Goal: Task Accomplishment & Management: Manage account settings

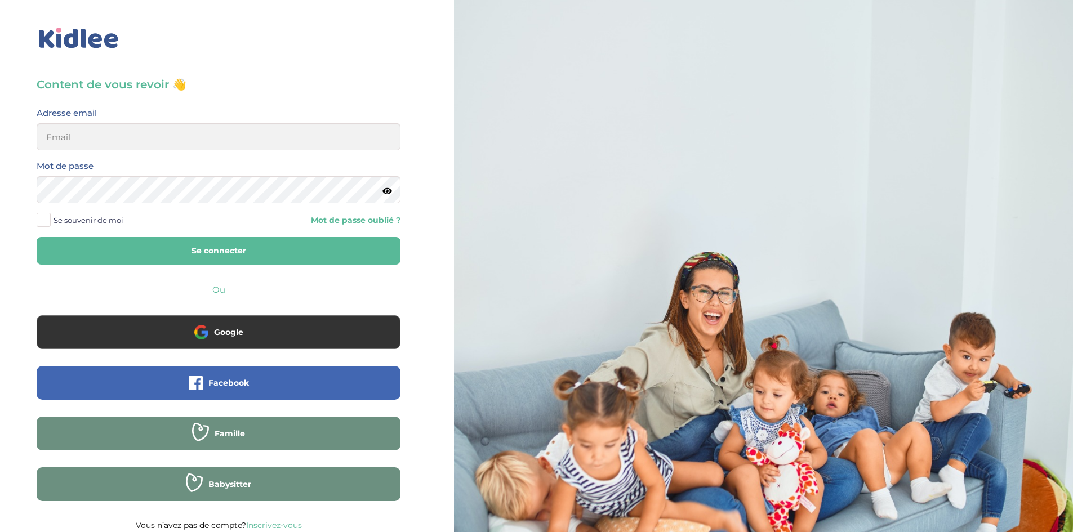
type input "lois.thulliez@gmail.com"
click at [42, 219] on span at bounding box center [44, 220] width 14 height 14
click at [0, 0] on input "Se souvenir de moi" at bounding box center [0, 0] width 0 height 0
click at [138, 247] on button "Se connecter" at bounding box center [219, 251] width 364 height 28
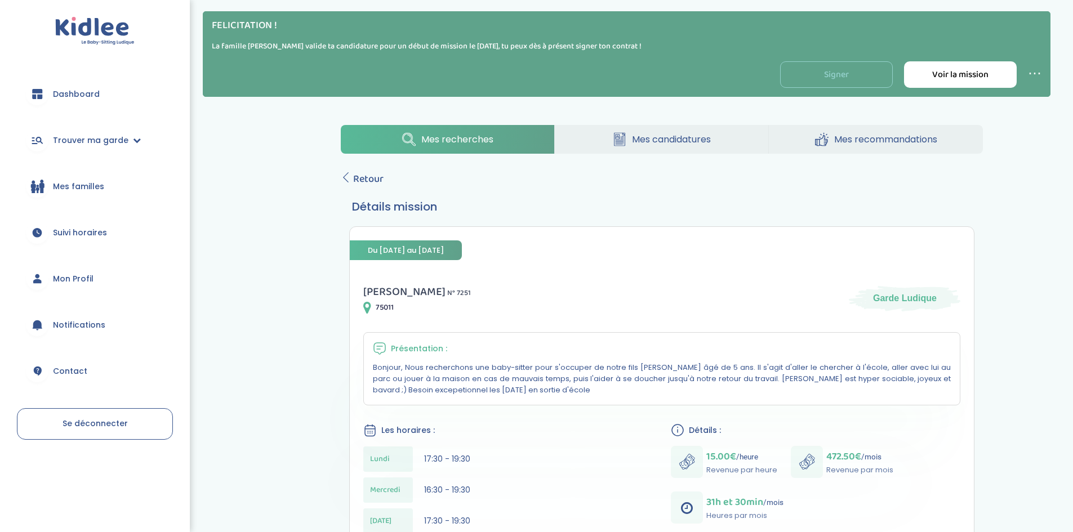
click at [833, 70] on link "Signer" at bounding box center [836, 74] width 113 height 26
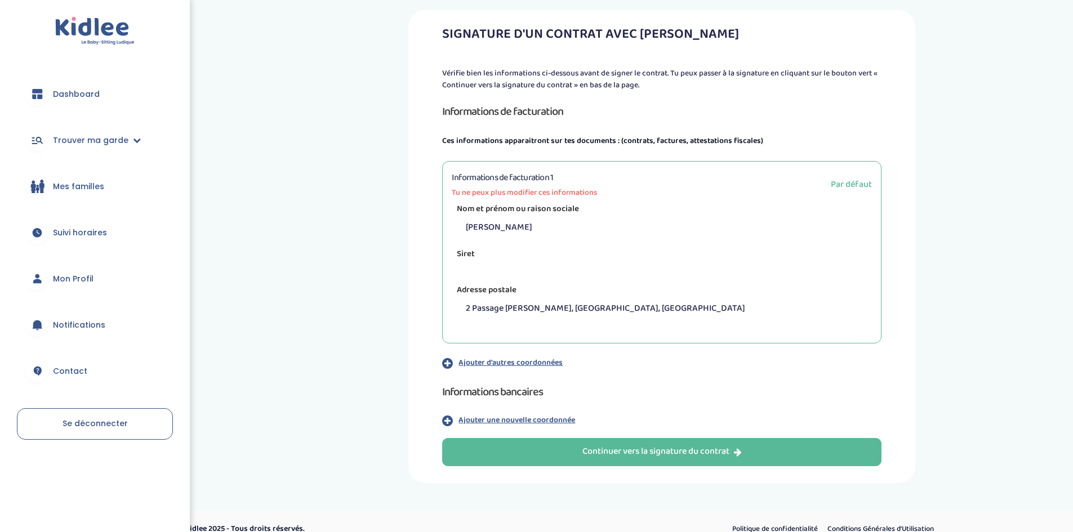
scroll to position [113, 0]
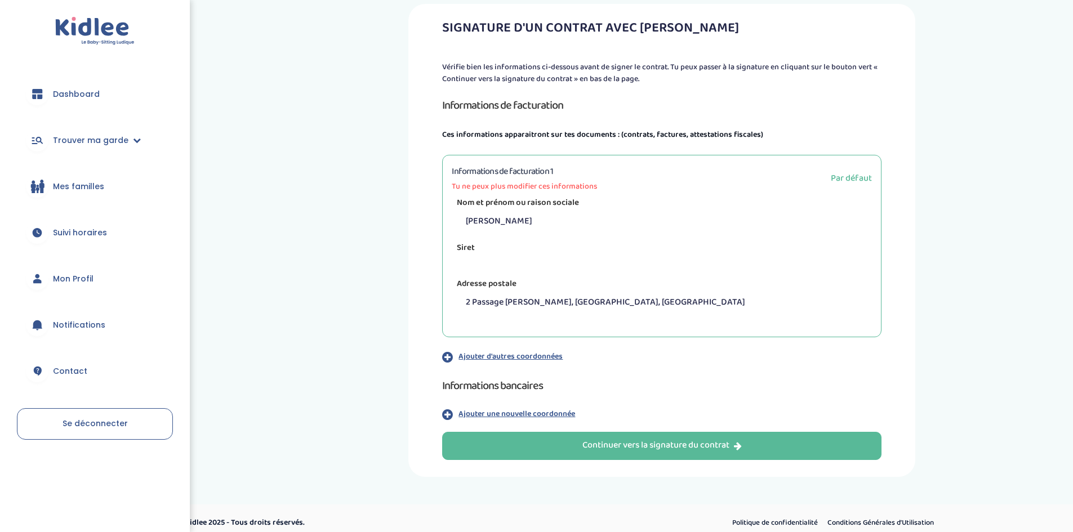
click at [474, 265] on div "Siret" at bounding box center [661, 258] width 437 height 32
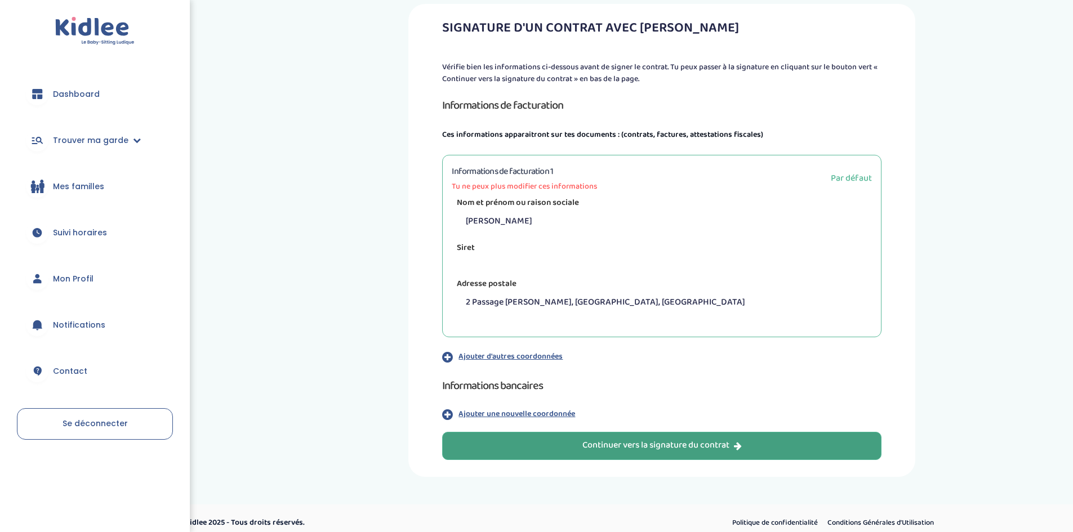
click at [624, 441] on div "Continuer vers la signature du contrat" at bounding box center [661, 445] width 159 height 13
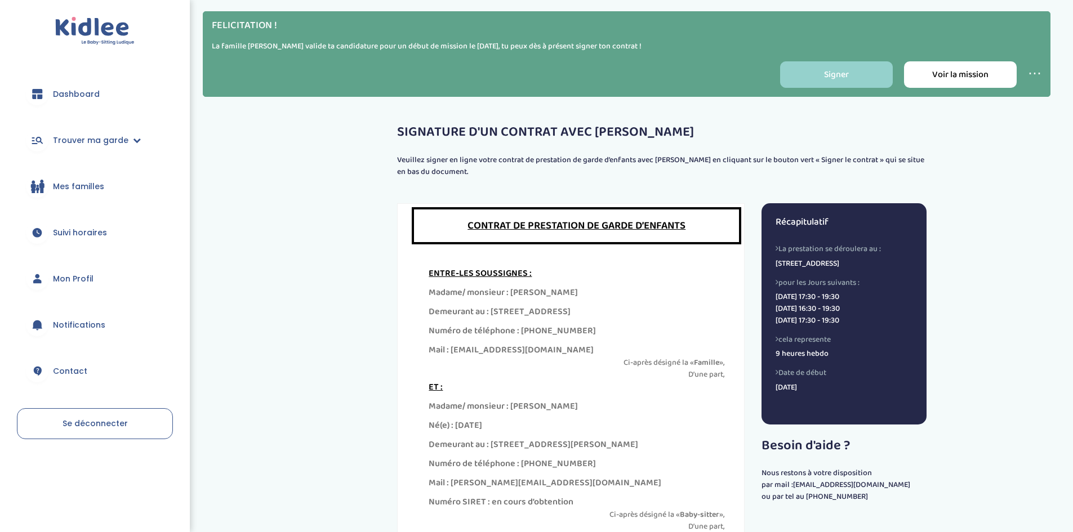
scroll to position [56, 0]
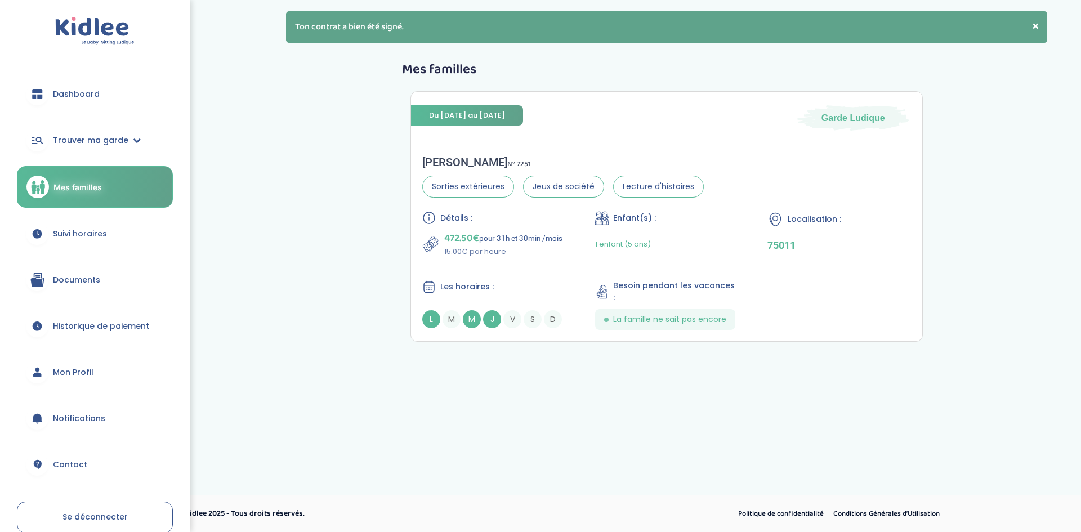
click at [439, 35] on div "× Ton contrat a bien été signé." at bounding box center [666, 27] width 761 height 32
click at [668, 117] on div "Du 03-11-2025 au 30-06-2026 Garde Ludique" at bounding box center [666, 111] width 511 height 39
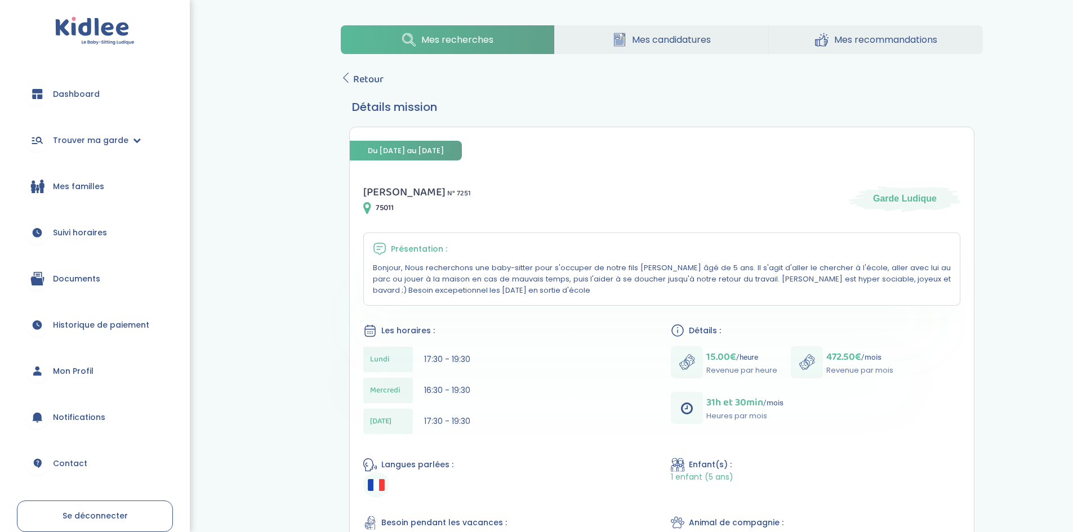
click at [77, 198] on link "Mes familles" at bounding box center [95, 186] width 156 height 41
click at [78, 181] on span "Mes familles" at bounding box center [78, 187] width 51 height 12
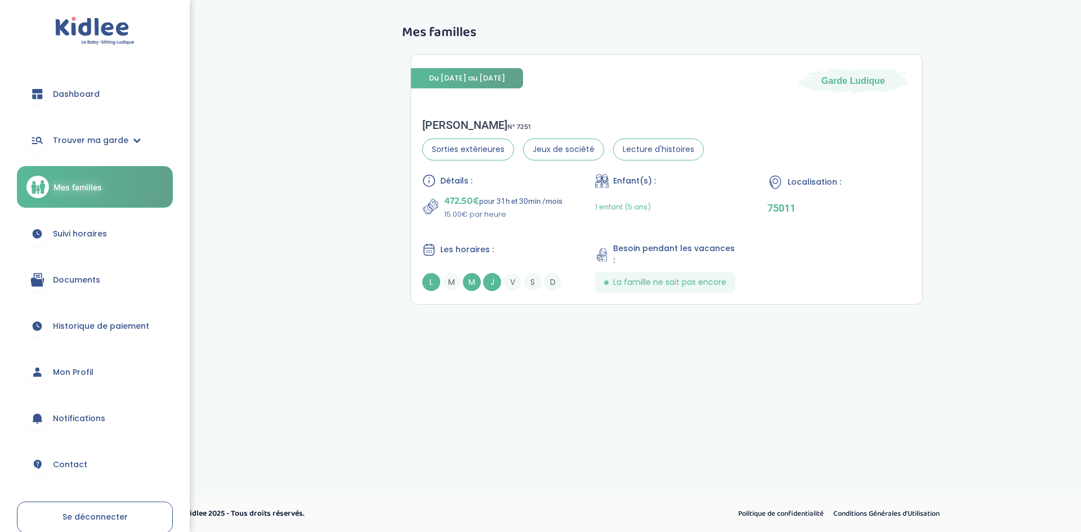
click at [86, 367] on span "Mon Profil" at bounding box center [73, 373] width 41 height 12
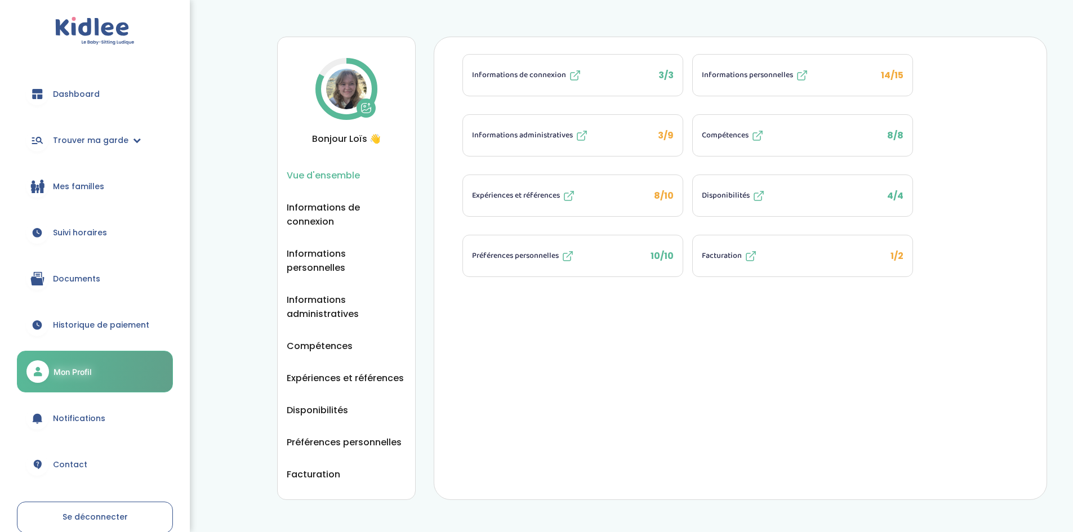
click at [773, 198] on button "Disponibilités 4/4" at bounding box center [803, 195] width 220 height 41
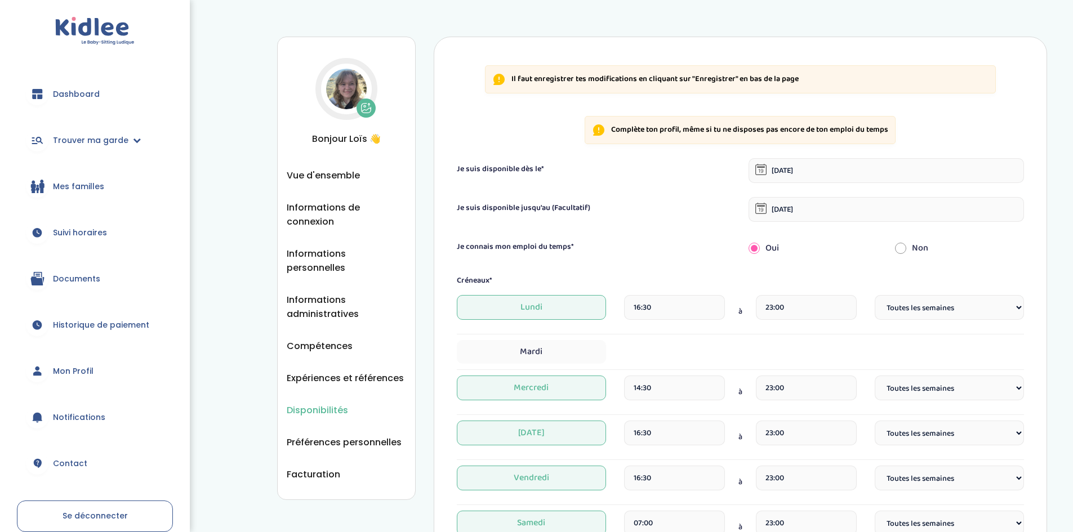
select select "1"
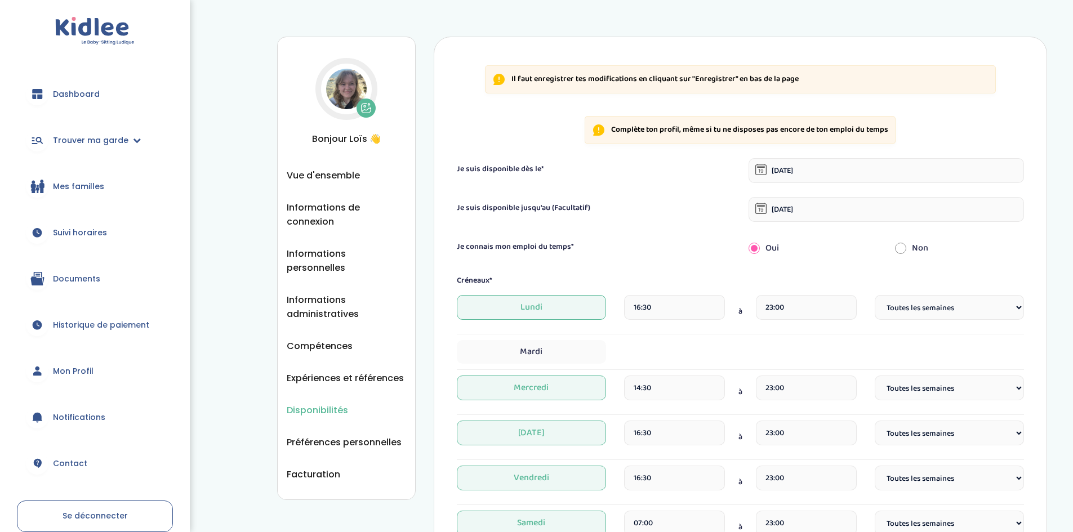
select select "1"
click at [337, 177] on span "Vue d'ensemble" at bounding box center [323, 175] width 73 height 14
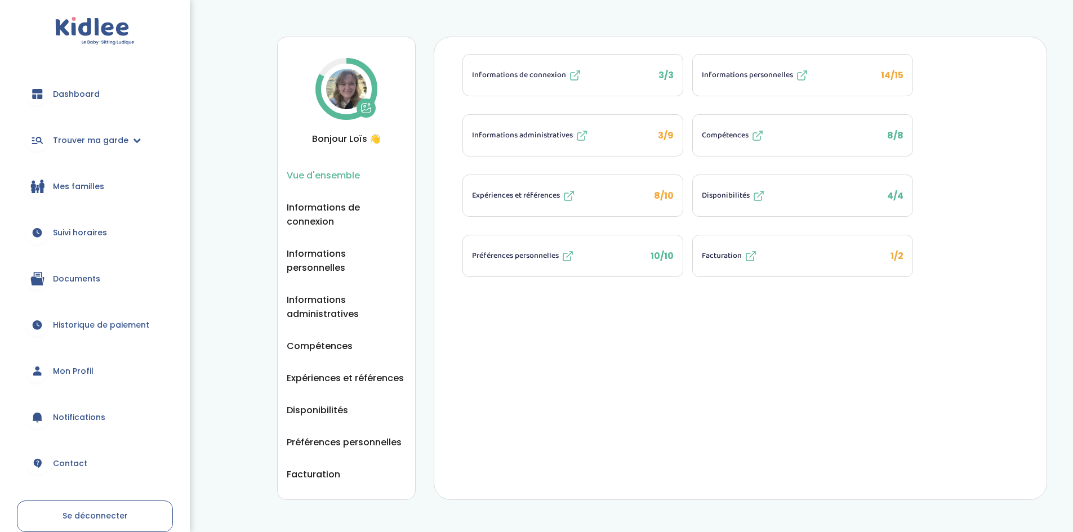
click at [764, 73] on span "Informations personnelles" at bounding box center [747, 75] width 91 height 12
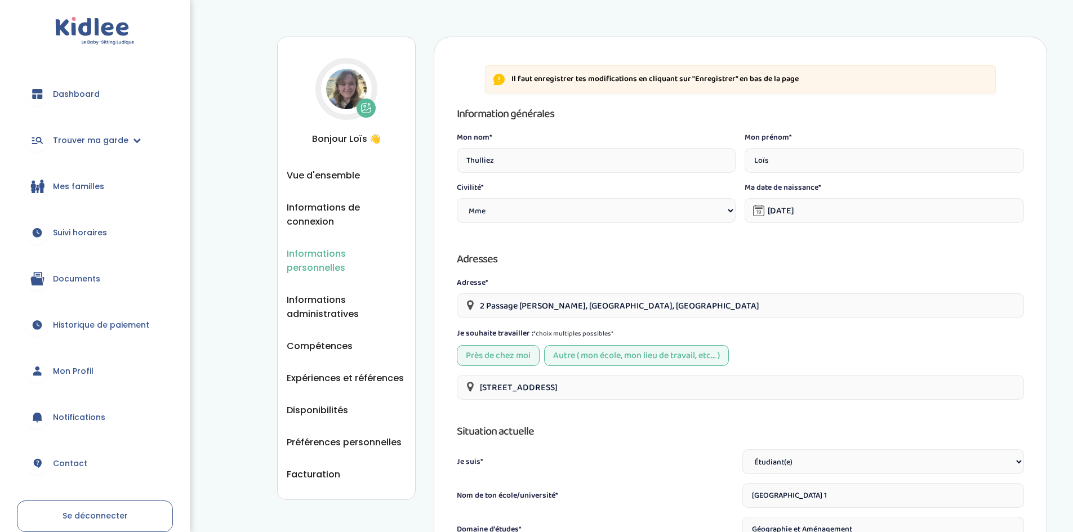
select select "1"
click at [329, 171] on span "Vue d'ensemble" at bounding box center [323, 175] width 73 height 14
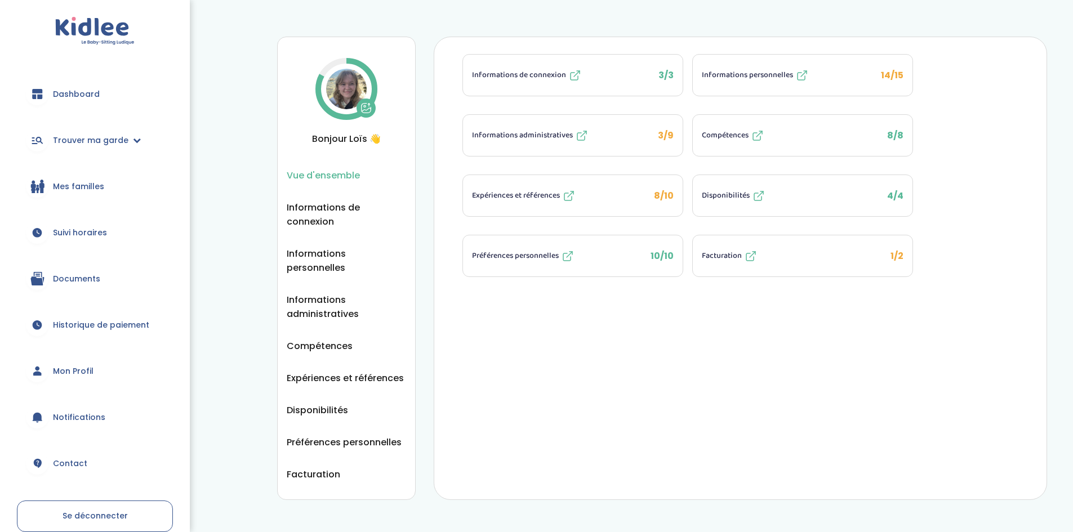
click at [543, 132] on span "Informations administratives" at bounding box center [522, 136] width 101 height 12
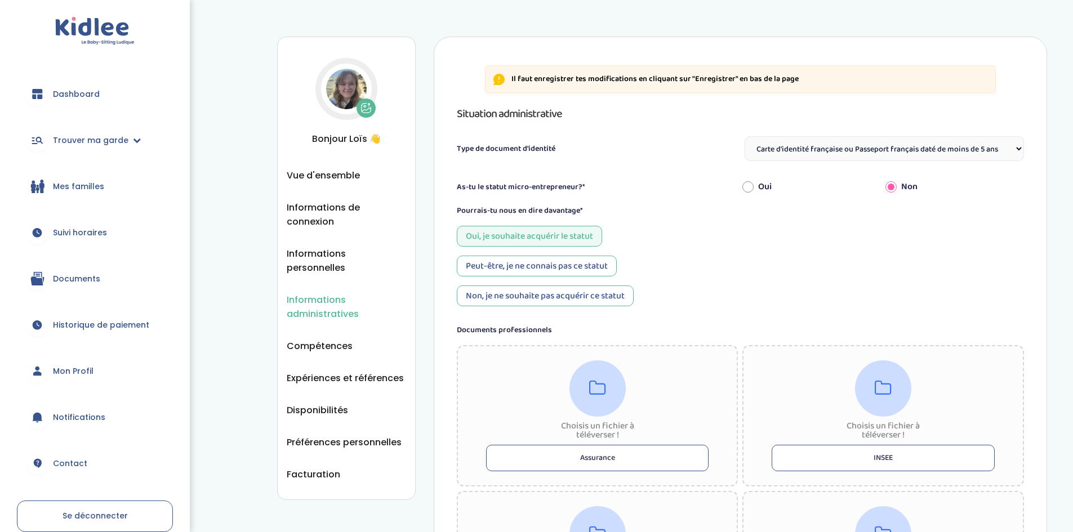
select select "Carte d'identité française ou Passeport français daté de moins de 5 ans"
click at [41, 89] on icon at bounding box center [37, 94] width 14 height 14
